Goal: Task Accomplishment & Management: Complete application form

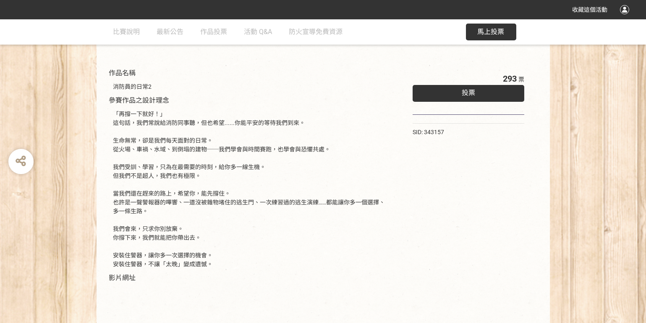
scroll to position [84, 0]
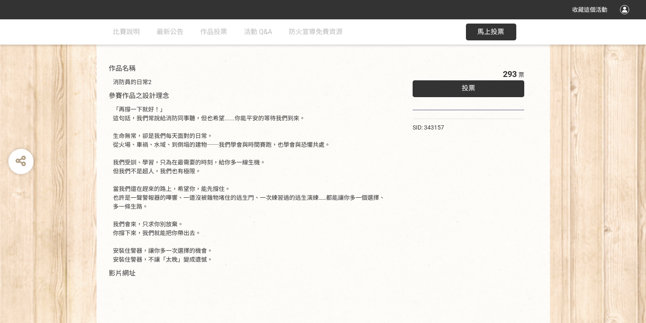
click at [464, 87] on span "投票" at bounding box center [468, 88] width 13 height 8
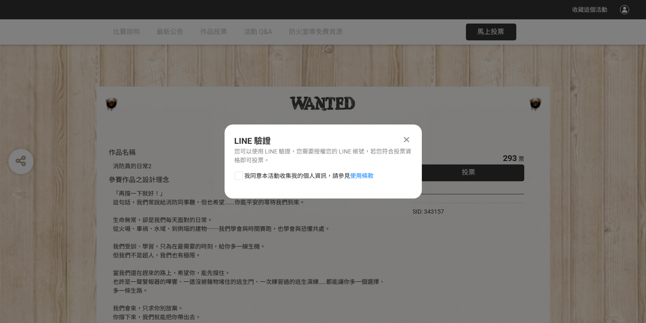
scroll to position [0, 0]
click at [240, 173] on div at bounding box center [239, 175] width 8 height 8
checkbox input "true"
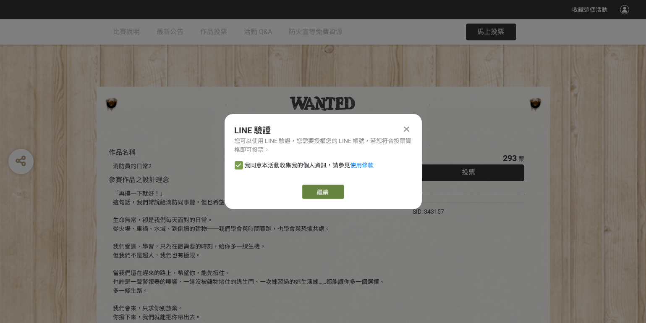
click at [334, 191] on link "繼續" at bounding box center [323, 191] width 42 height 14
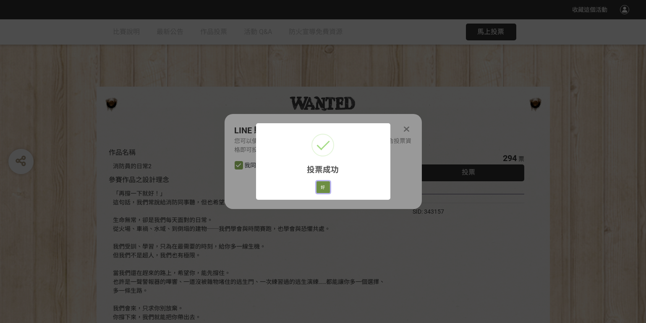
click at [324, 186] on button "好" at bounding box center [323, 187] width 13 height 12
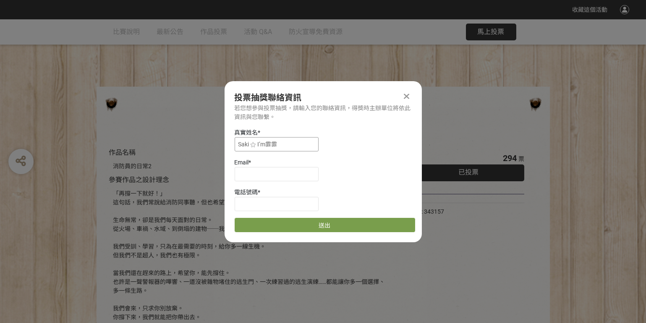
drag, startPoint x: 292, startPoint y: 144, endPoint x: 163, endPoint y: 128, distance: 130.4
click at [163, 128] on div "收藏這個活動 此網站由獎金獵人建置，若有網站建置需求 可洽 LINE: @irv0112w 分享 投票抽獎聯絡資訊 若您想參與投票抽獎，請輸入您的聯絡資訊，得…" at bounding box center [323, 282] width 646 height 565
type input "j"
type input "吳雨霏"
type input "ㄍ"
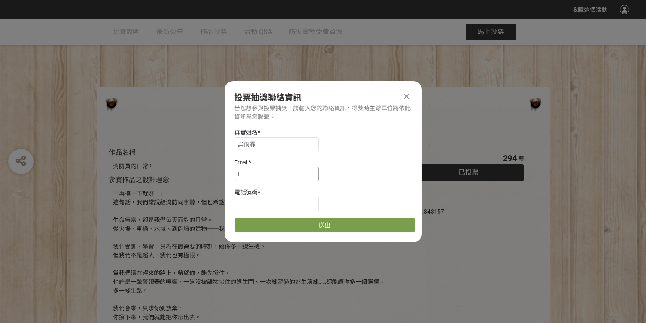
type input "[EMAIL_ADDRESS][DOMAIN_NAME]"
click at [280, 202] on input at bounding box center [277, 204] width 84 height 14
type input "0989053005"
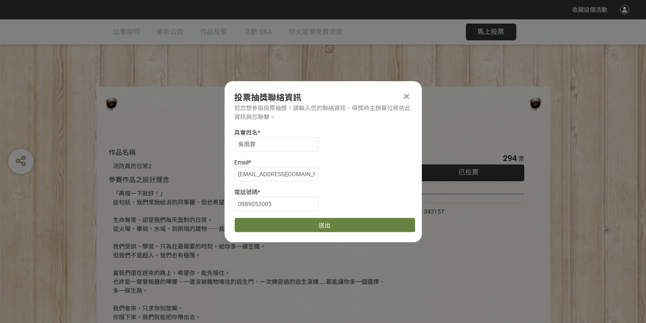
click at [275, 227] on button "送出" at bounding box center [325, 225] width 181 height 14
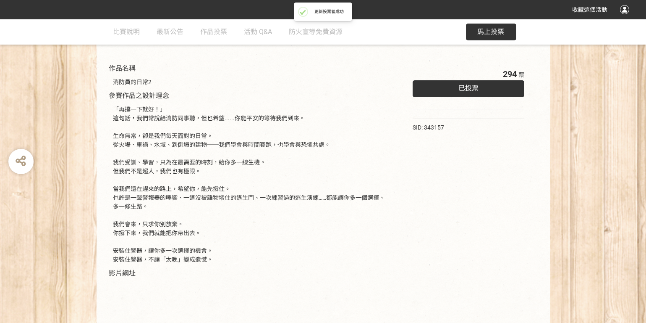
scroll to position [242, 0]
